Goal: Information Seeking & Learning: Learn about a topic

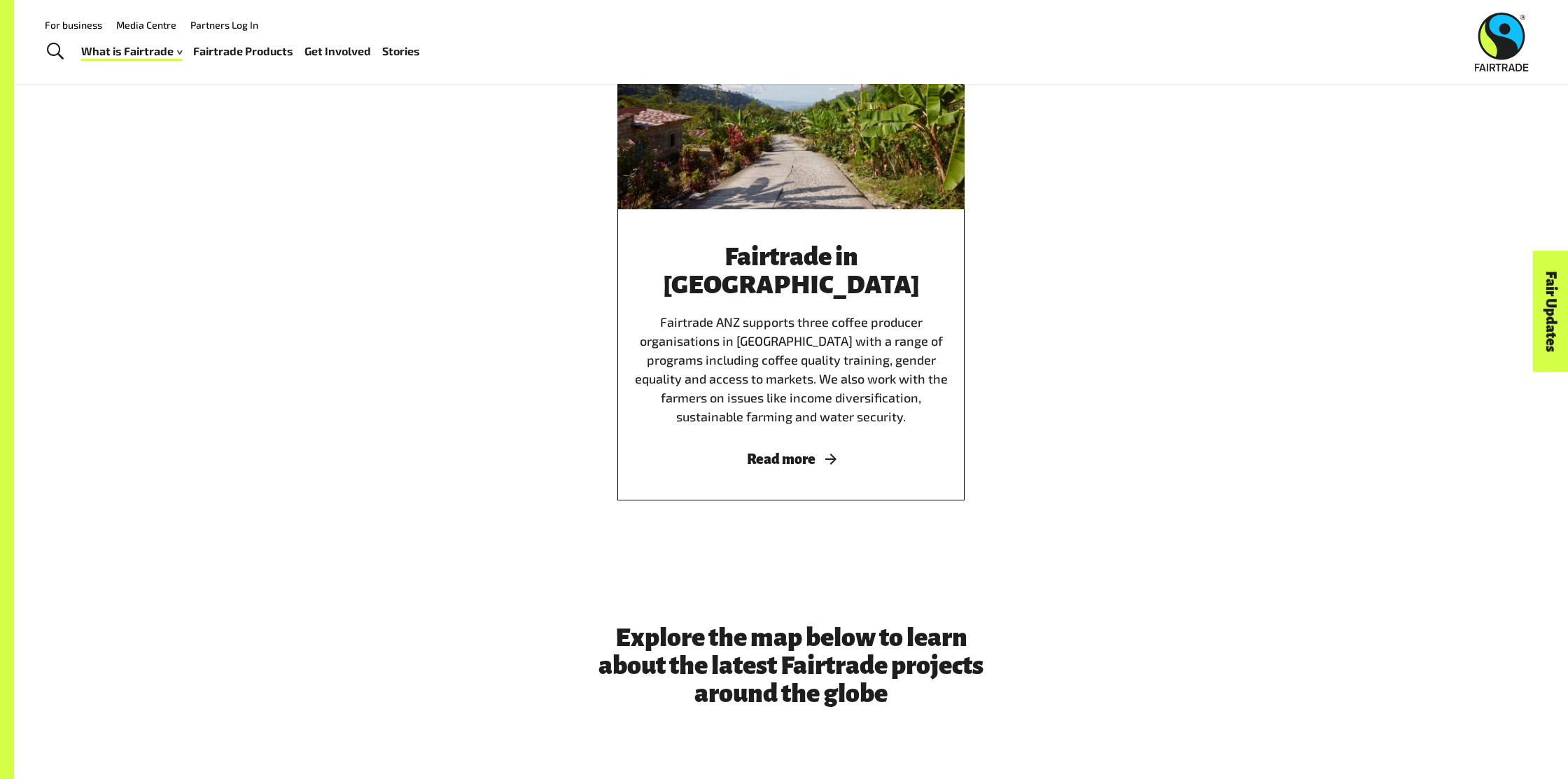
scroll to position [2725, 0]
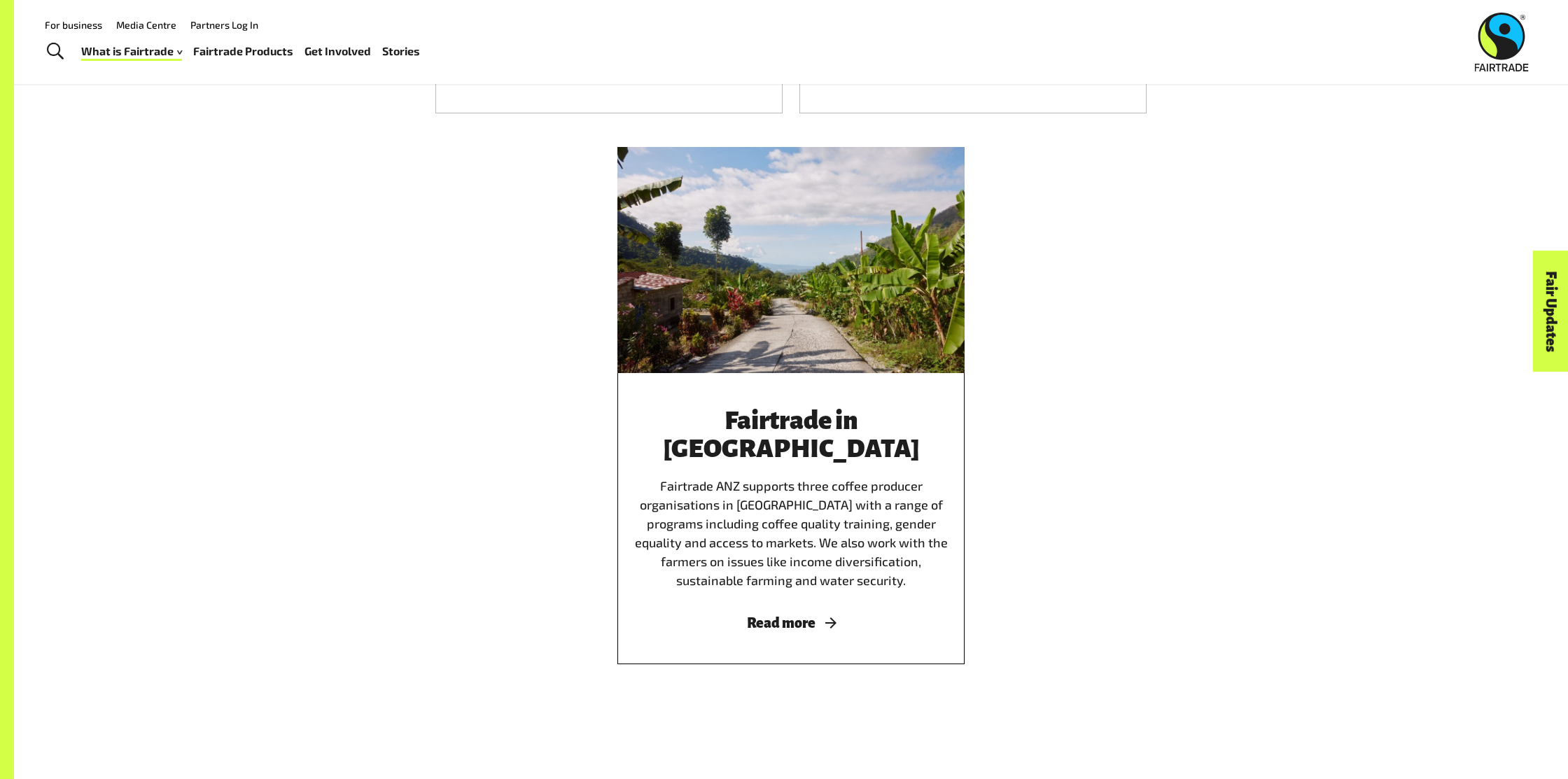
click at [796, 615] on span "Read more" at bounding box center [790, 622] width 313 height 15
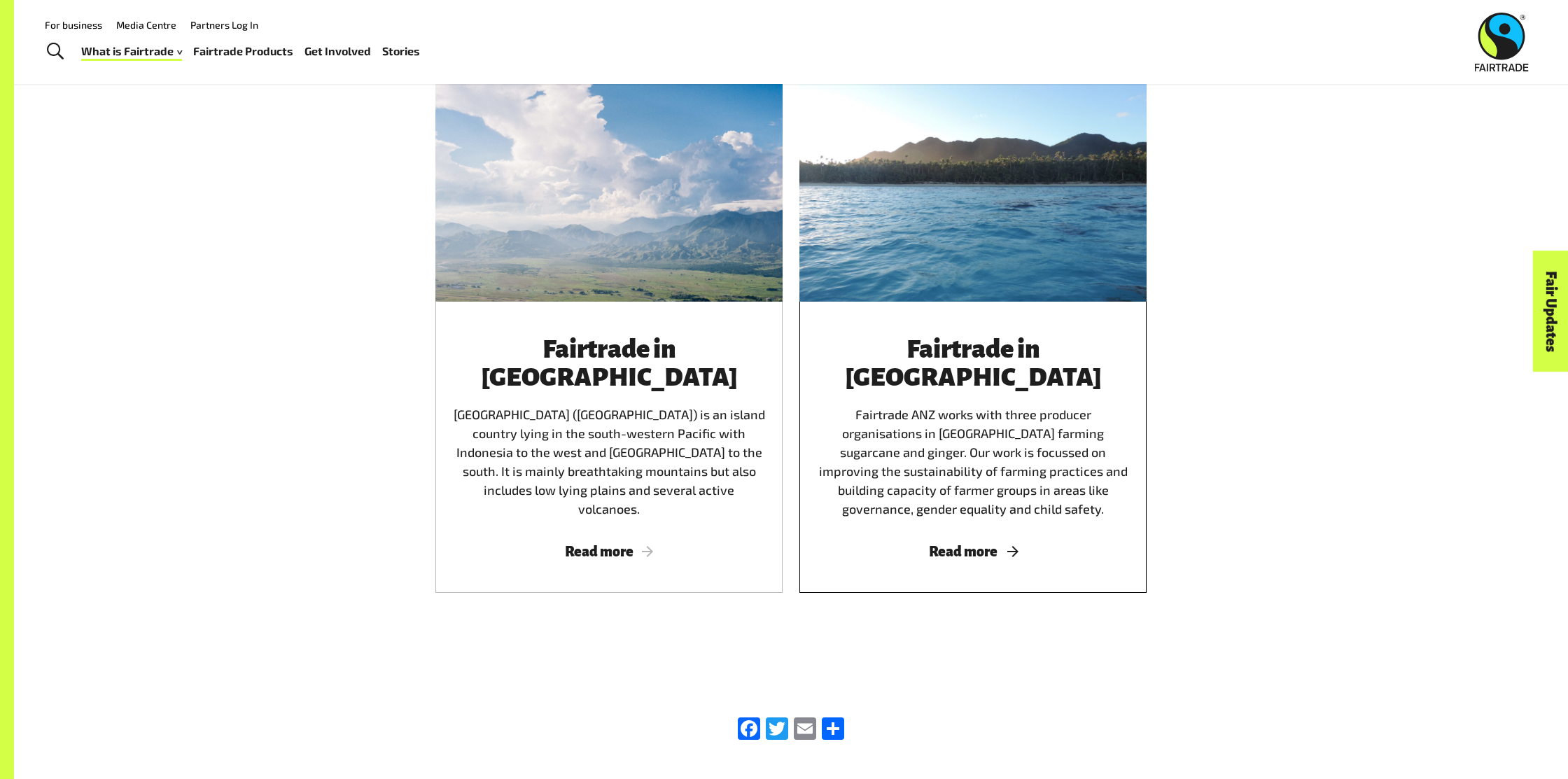
scroll to position [1297, 0]
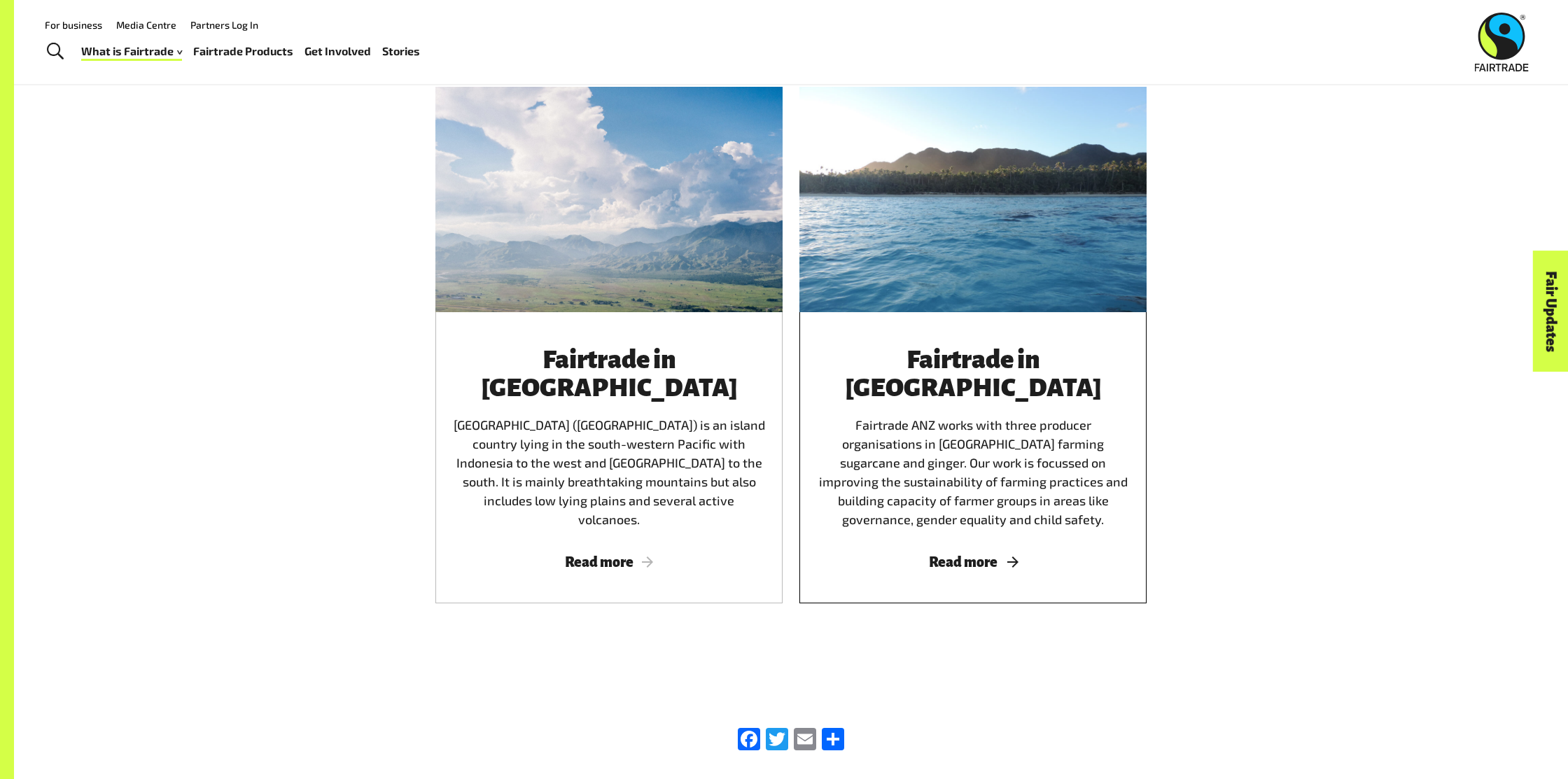
click at [965, 477] on div "Fairtrade in Fiji Fairtrade ANZ works with three producer organisations in Fiji…" at bounding box center [973, 457] width 347 height 291
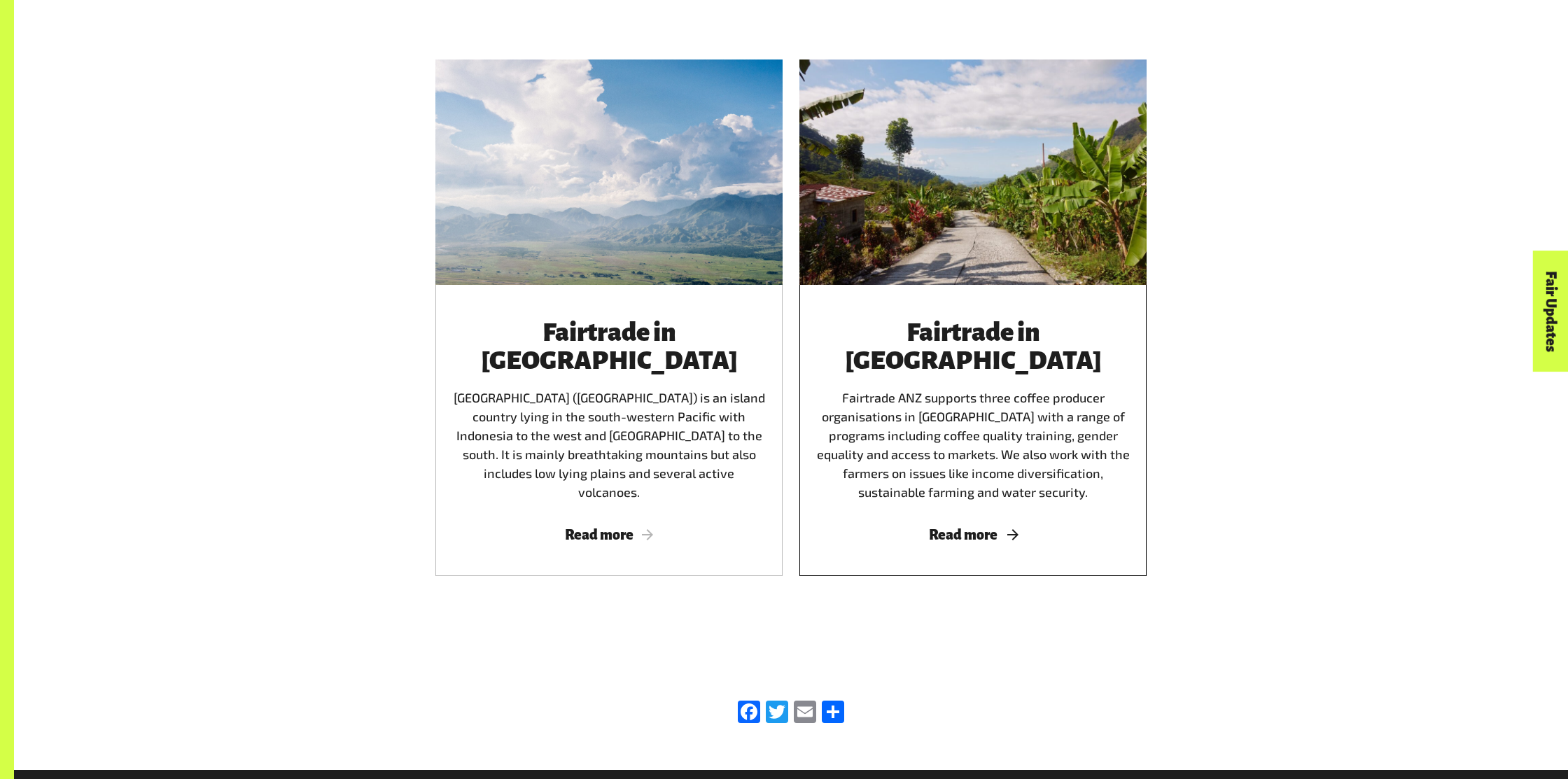
scroll to position [1541, 0]
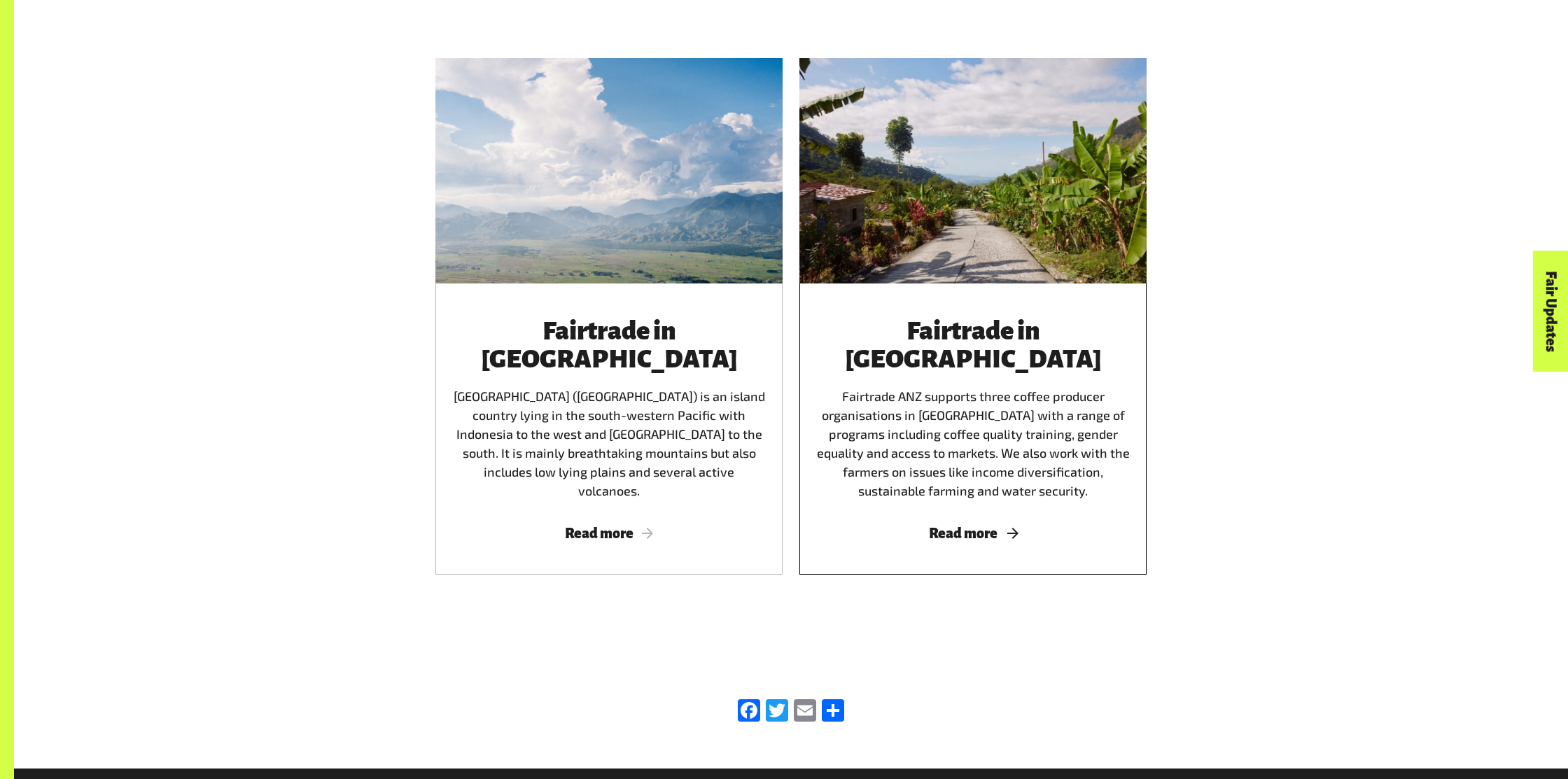
click at [1075, 359] on div "Fairtrade in Timor-Leste Fairtrade ANZ supports three coffee producer organisat…" at bounding box center [972, 408] width 313 height 183
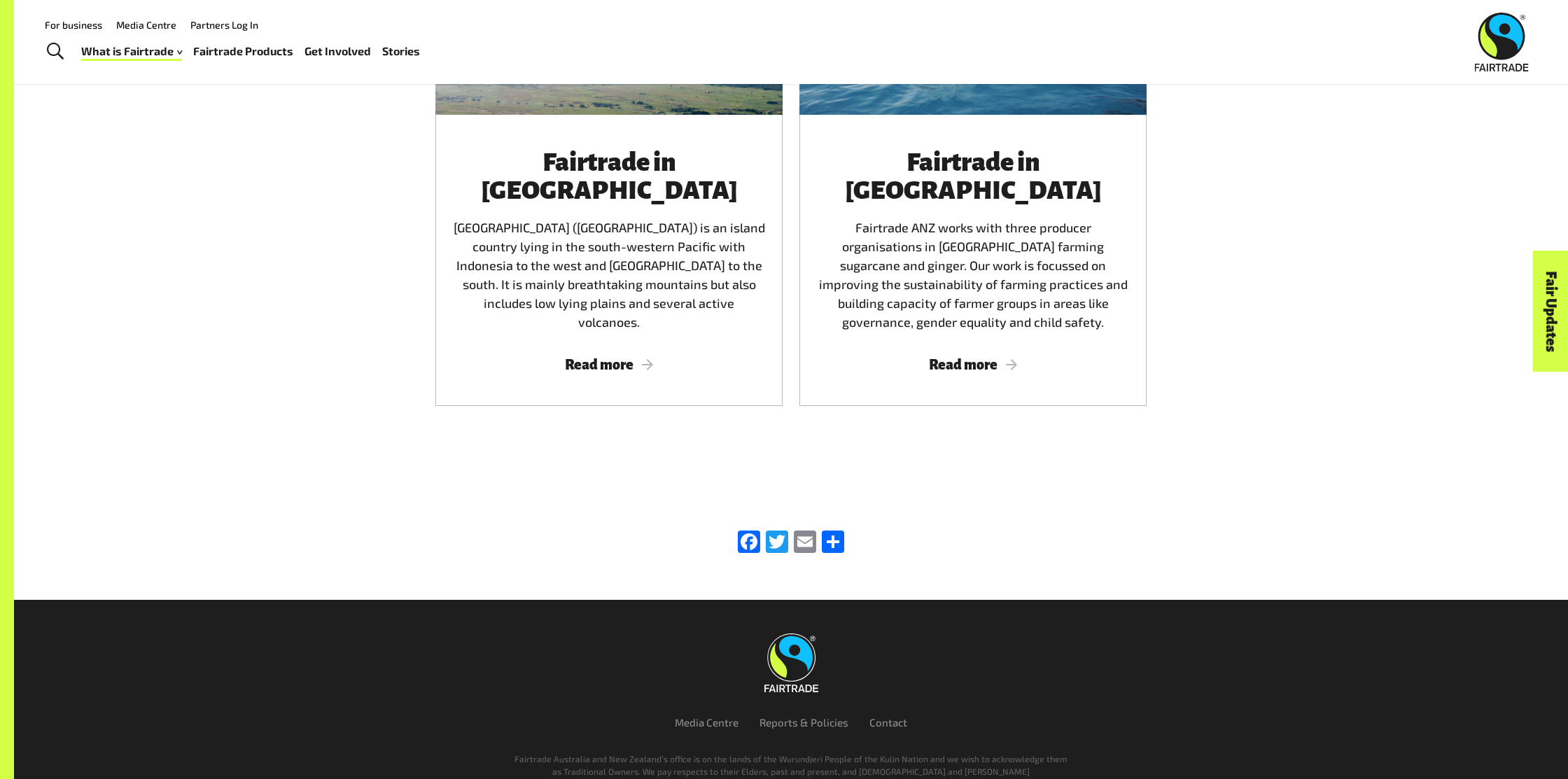
scroll to position [1112, 0]
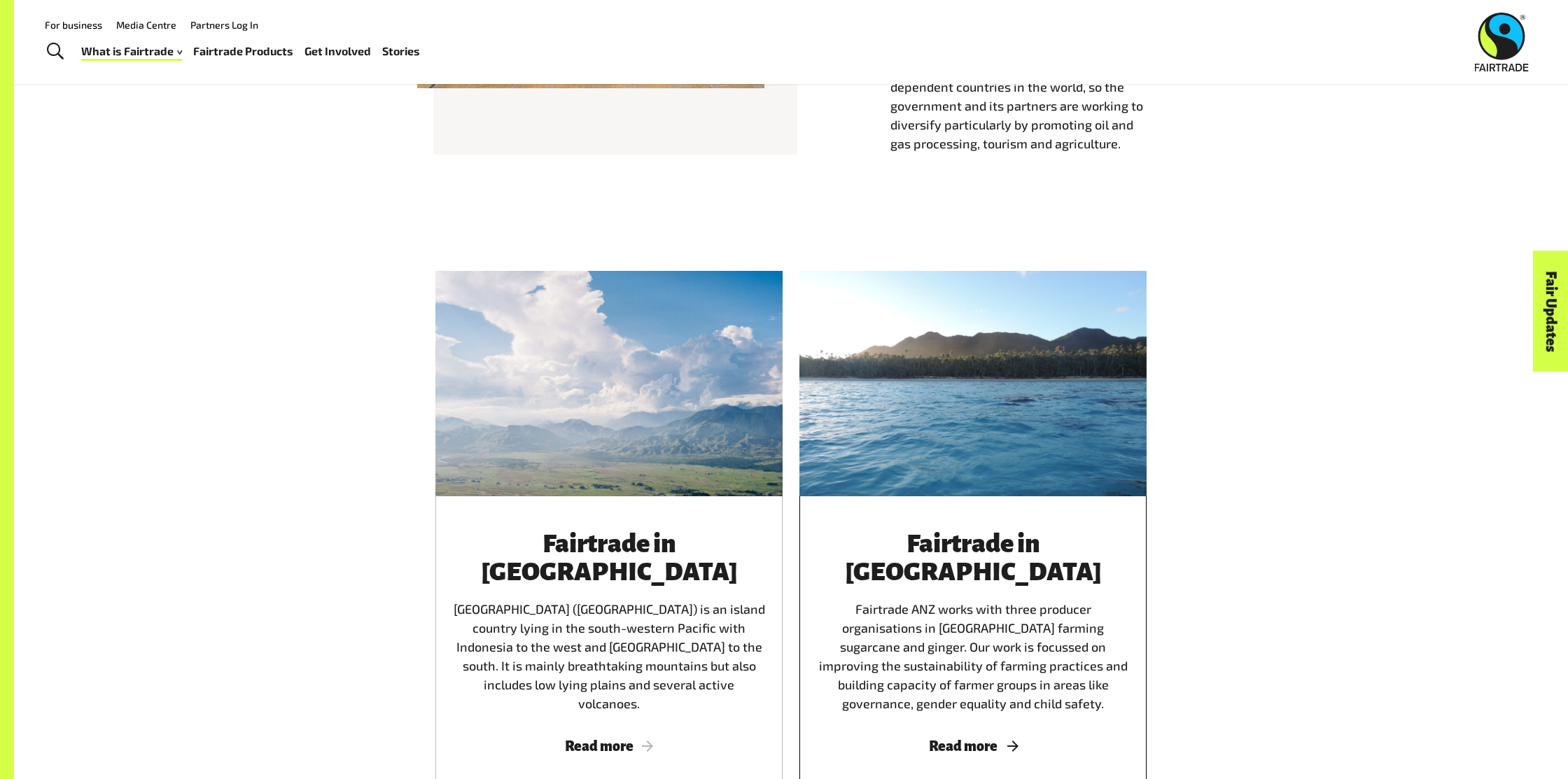
click at [958, 561] on div "Fairtrade in Fiji Fairtrade ANZ works with three producer organisations in Fiji…" at bounding box center [972, 621] width 313 height 183
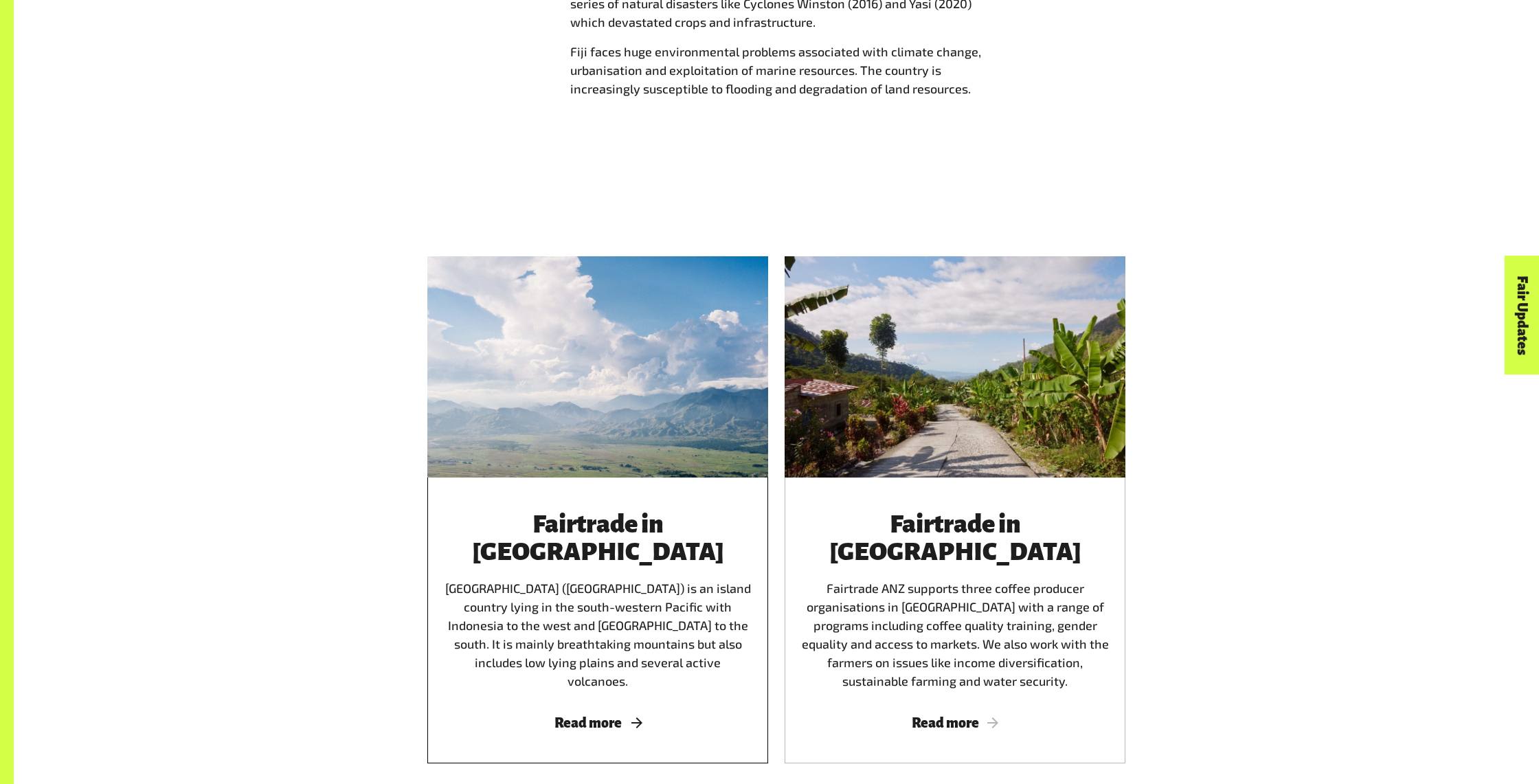
scroll to position [1317, 0]
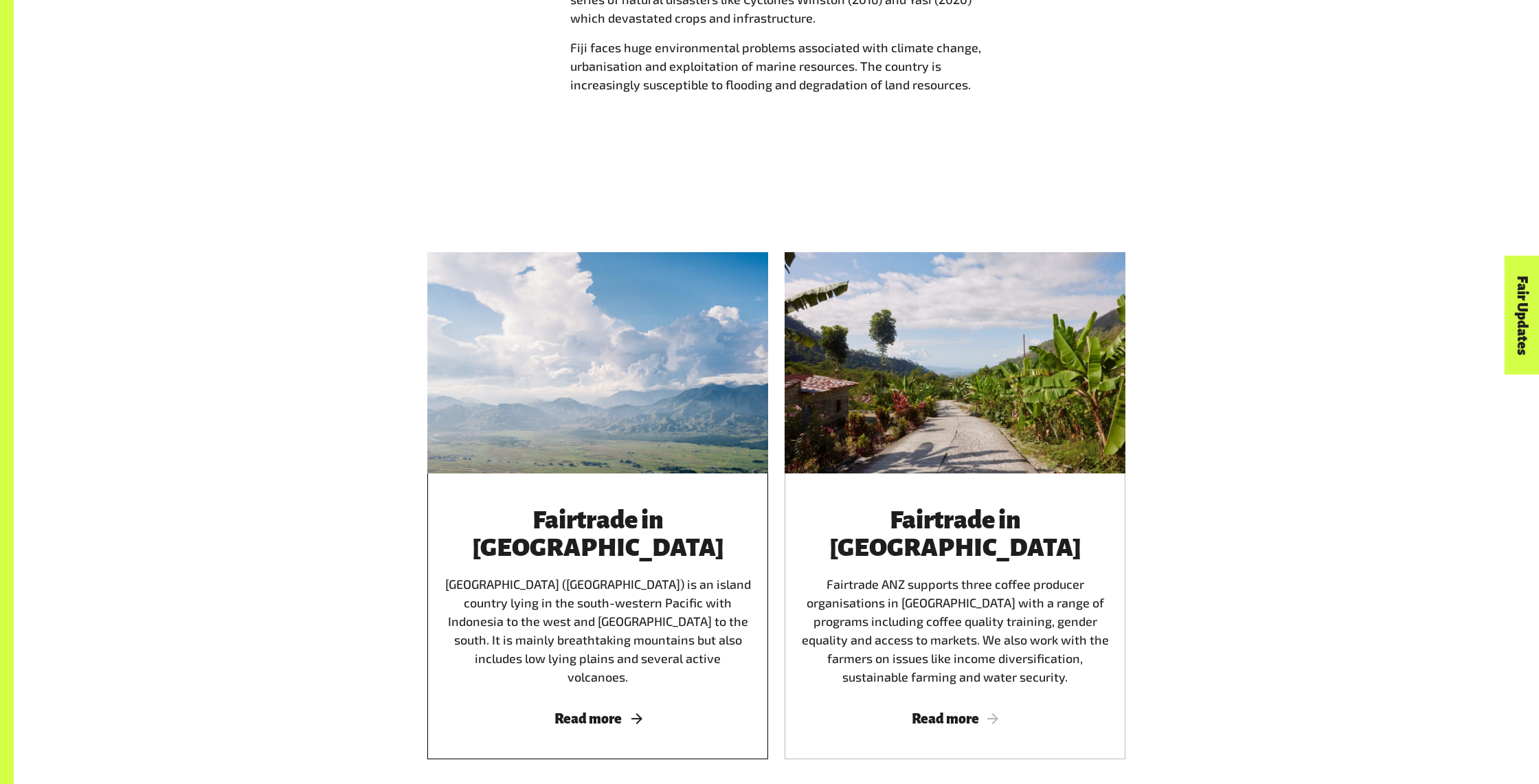
click at [602, 711] on span "Read more" at bounding box center [597, 718] width 308 height 15
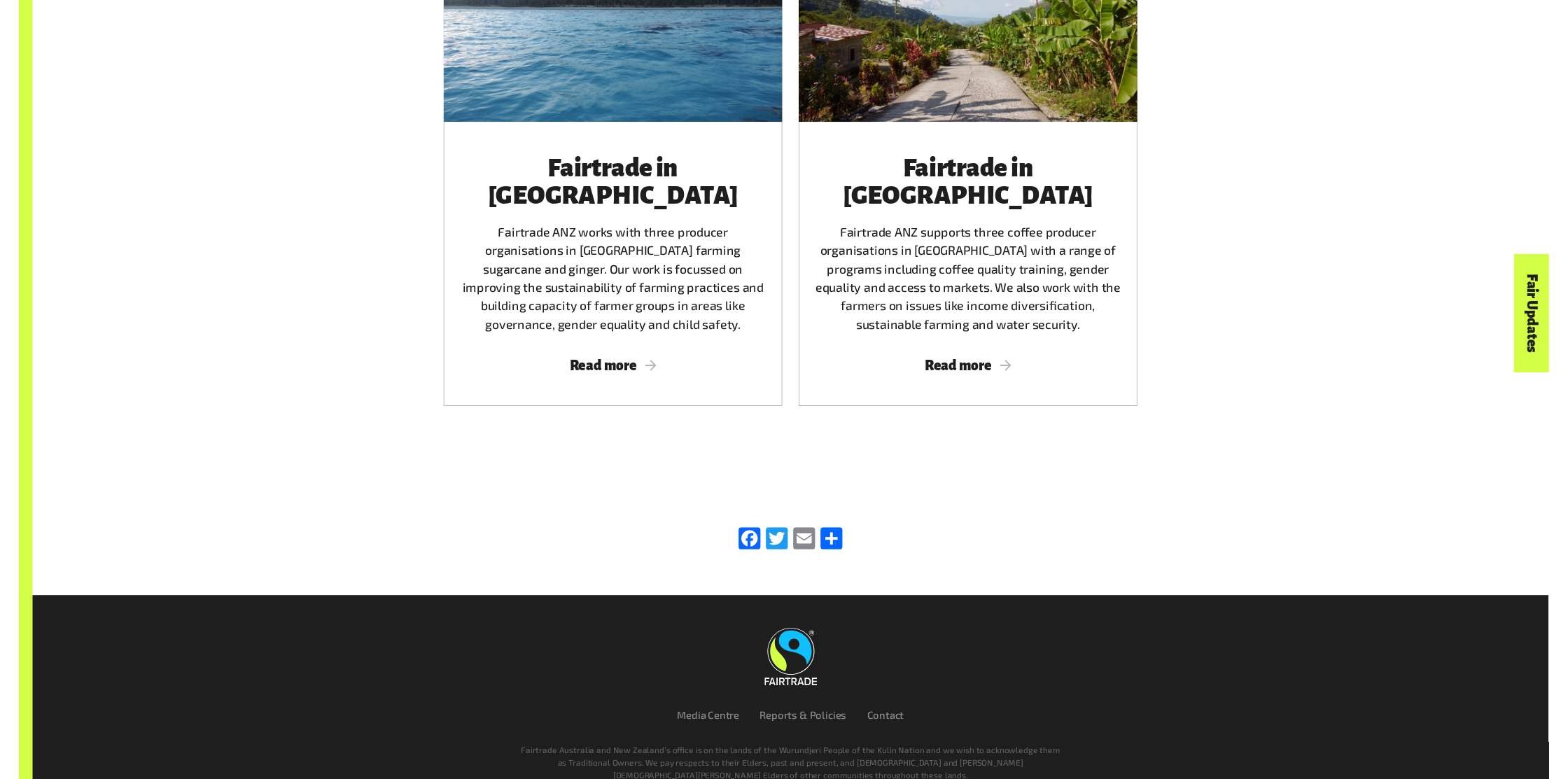
scroll to position [1607, 0]
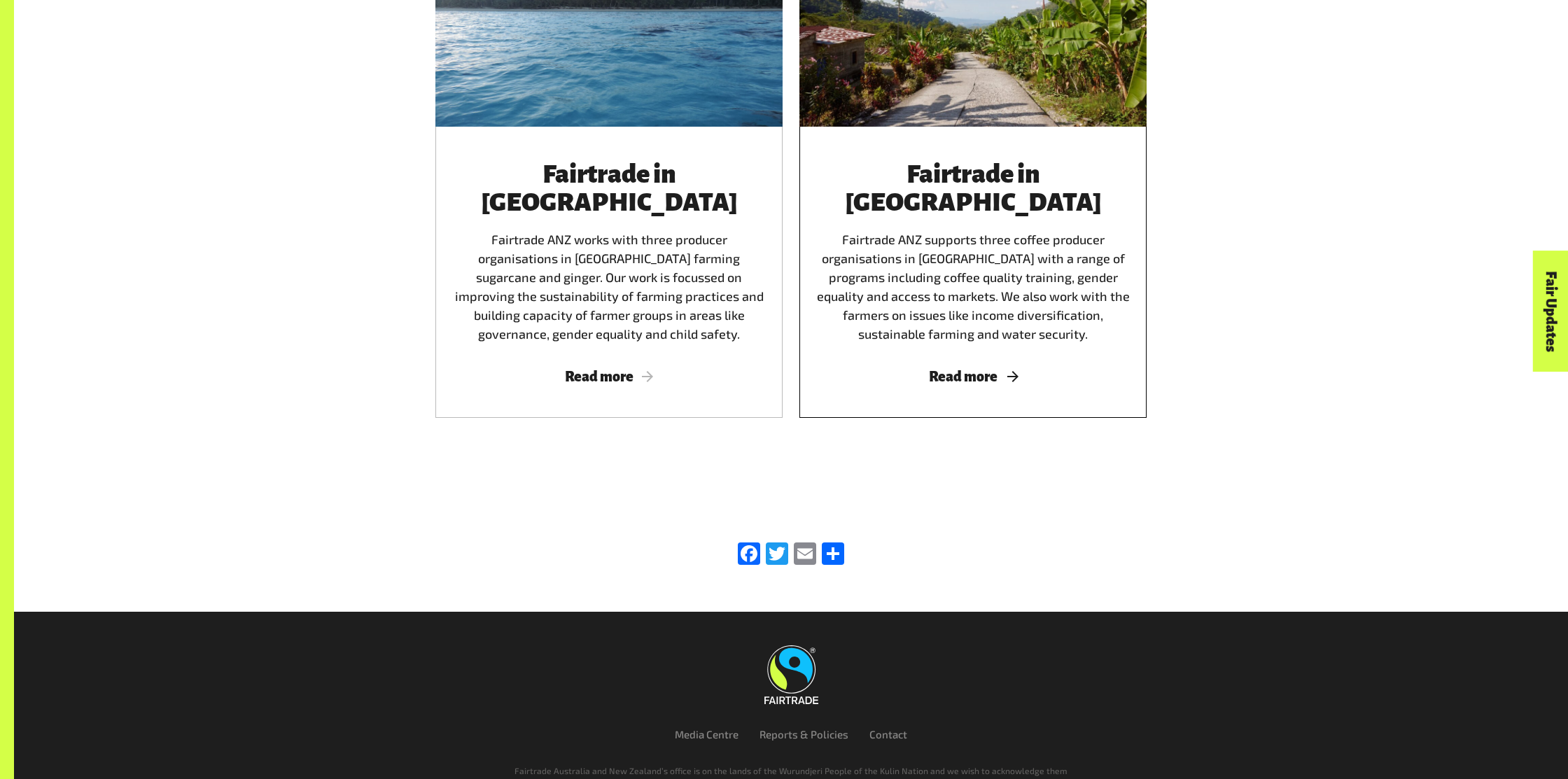
click at [944, 298] on div "Fairtrade in [GEOGRAPHIC_DATA] [GEOGRAPHIC_DATA] ANZ supports three coffee prod…" at bounding box center [973, 272] width 347 height 291
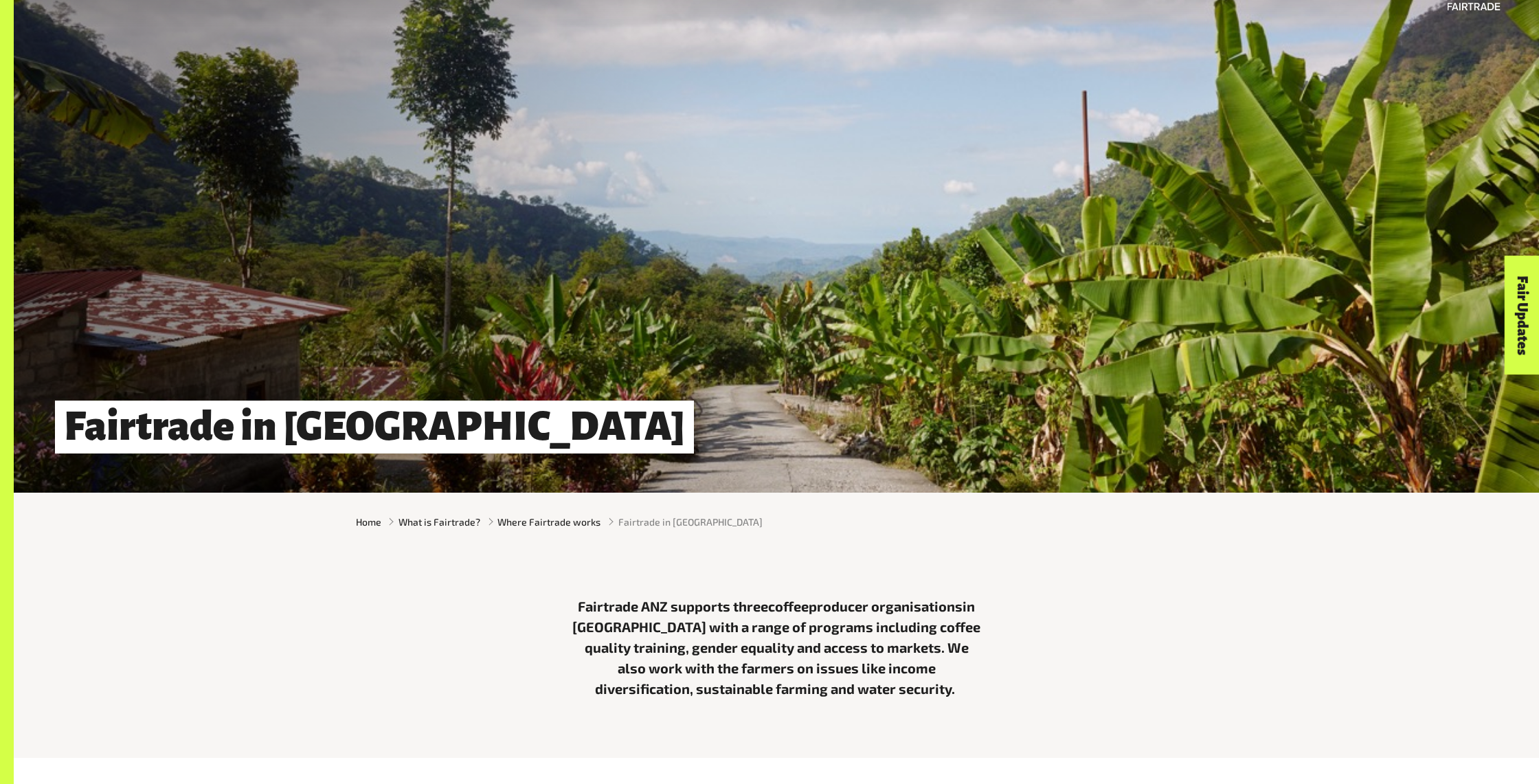
scroll to position [106, 0]
